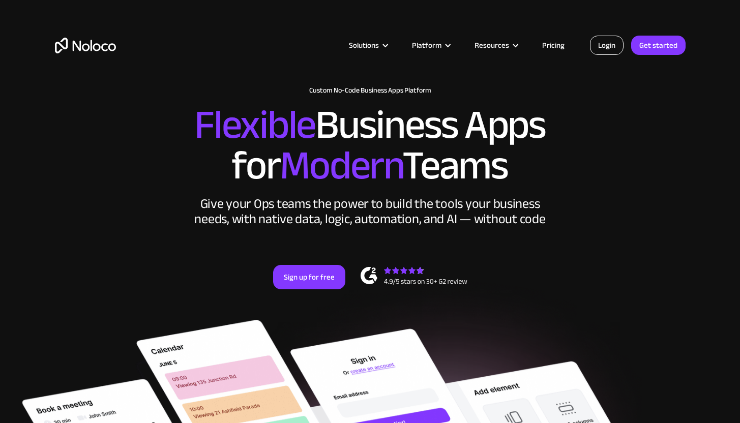
click at [614, 47] on link "Login" at bounding box center [607, 45] width 34 height 19
click at [610, 44] on link "Login" at bounding box center [607, 45] width 34 height 19
click at [460, 9] on div "Solutions Use Cases Business Types Project Management Keep track of customers, …" at bounding box center [370, 48] width 740 height 96
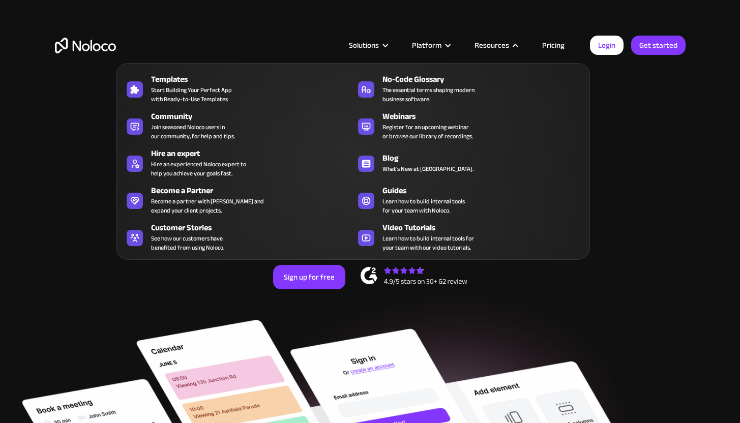
click at [468, 52] on nav "Templates Start Building Your Perfect App with Ready-to-Use Templates No-Code G…" at bounding box center [353, 154] width 474 height 211
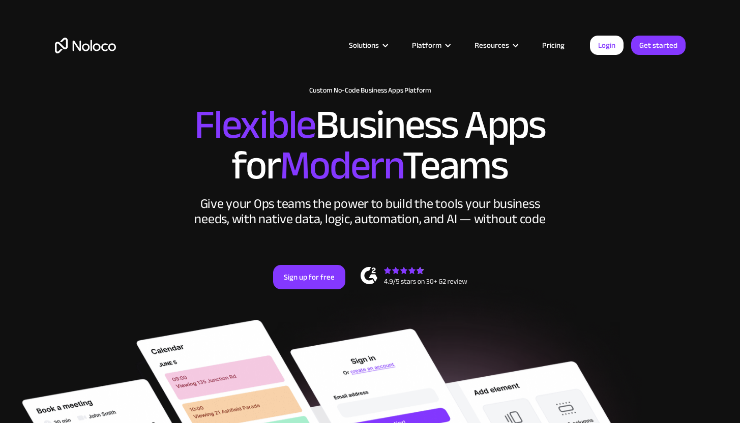
scroll to position [804, 0]
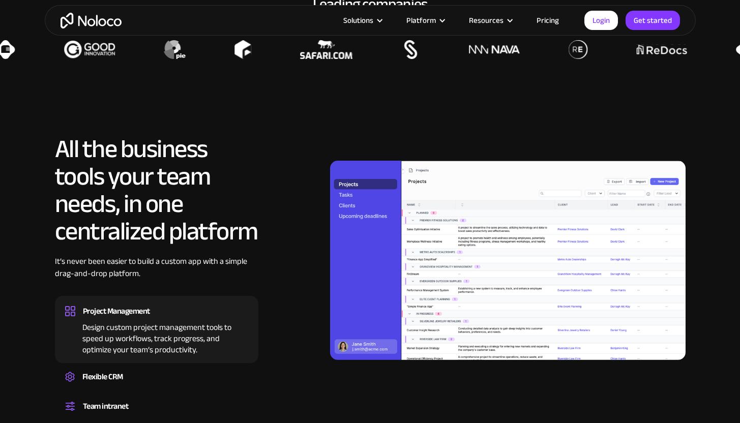
click at [674, 71] on section "TRUSTED BY Leading companies" at bounding box center [370, 13] width 740 height 142
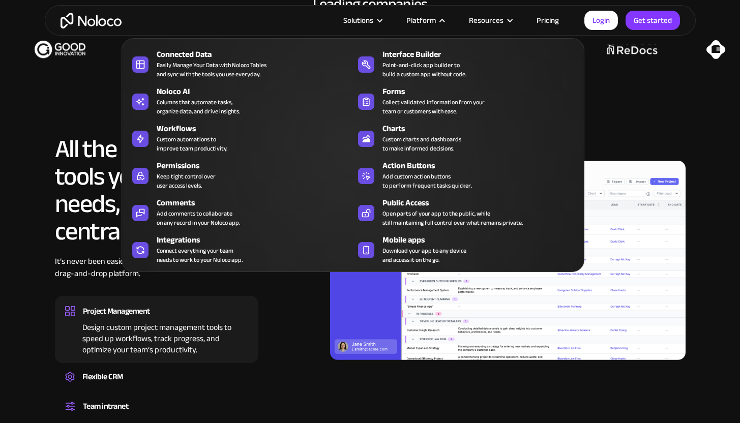
click at [418, 23] on div "Platform" at bounding box center [422, 20] width 30 height 13
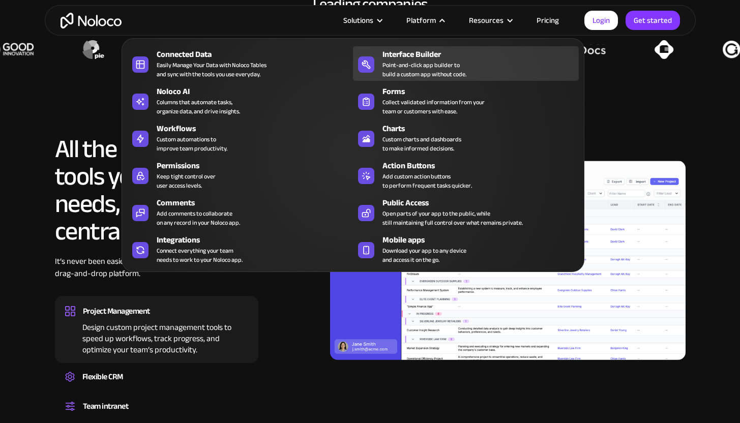
click at [426, 58] on div "Interface Builder" at bounding box center [483, 54] width 201 height 12
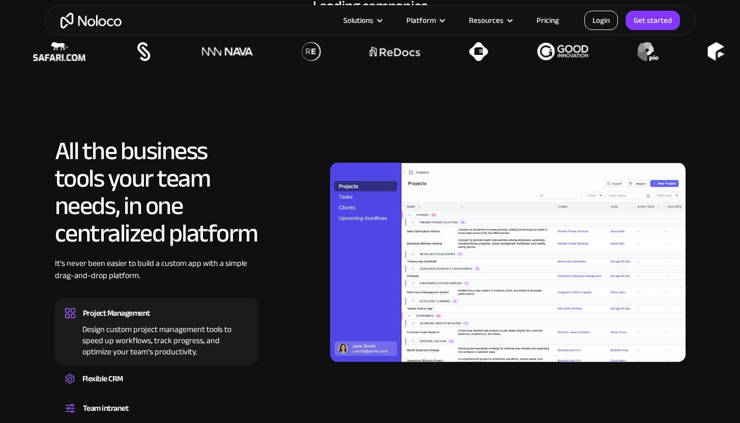
click at [609, 20] on link "Login" at bounding box center [602, 20] width 34 height 19
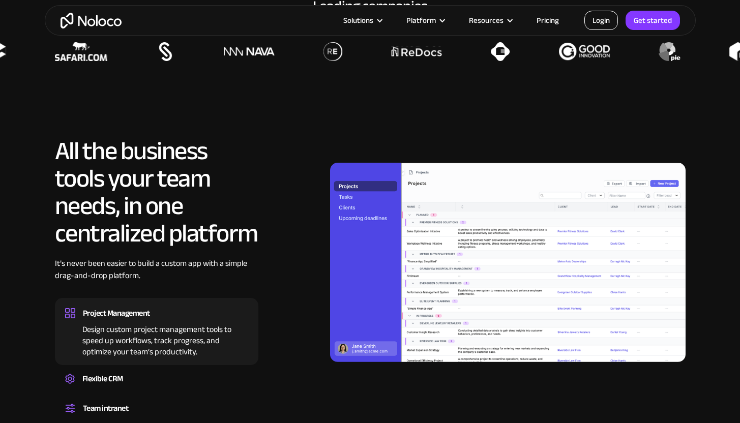
click at [593, 18] on link "Login" at bounding box center [602, 20] width 34 height 19
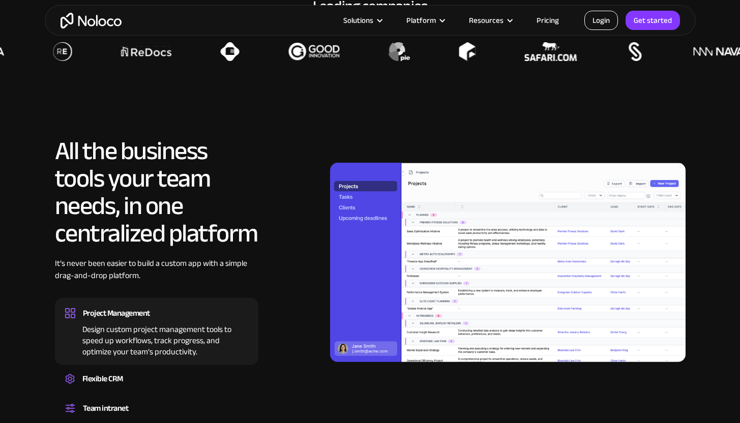
scroll to position [808, 0]
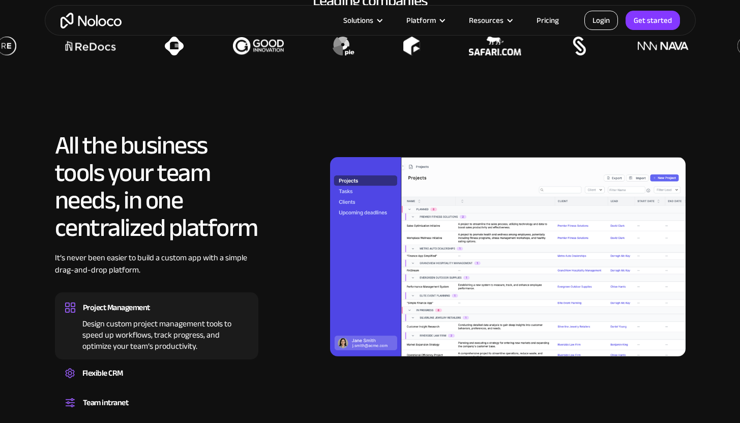
click at [603, 20] on link "Login" at bounding box center [602, 20] width 34 height 19
